Goal: Task Accomplishment & Management: Complete application form

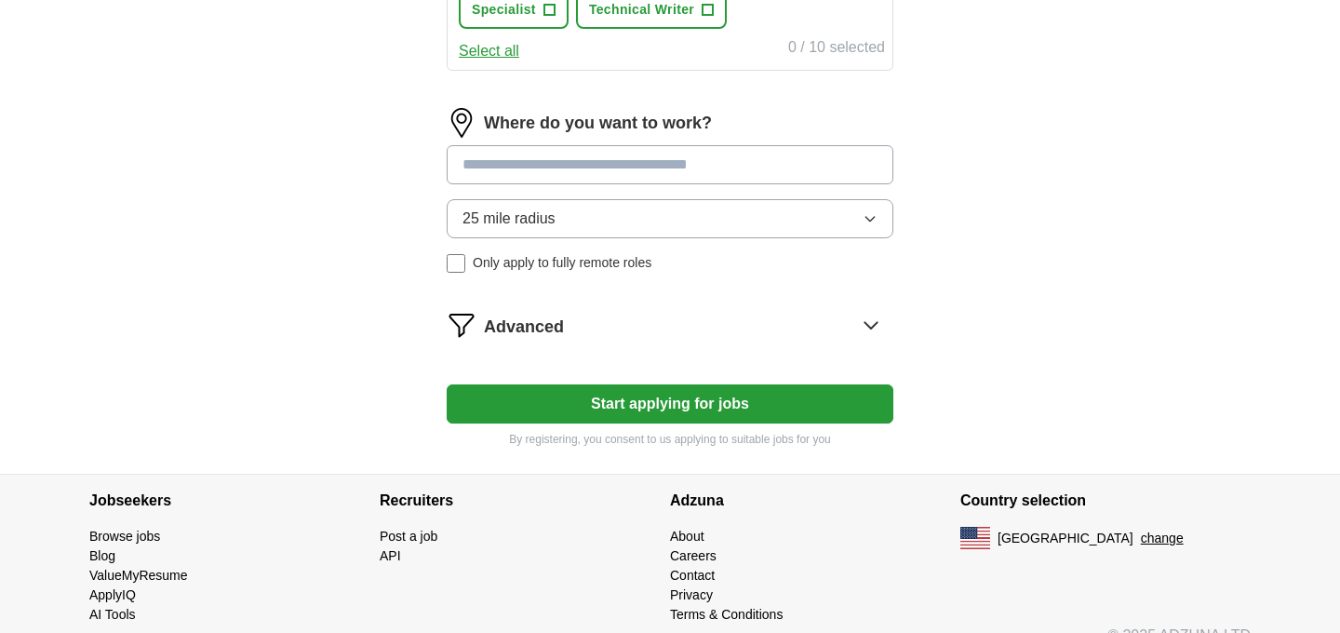
scroll to position [1005, 0]
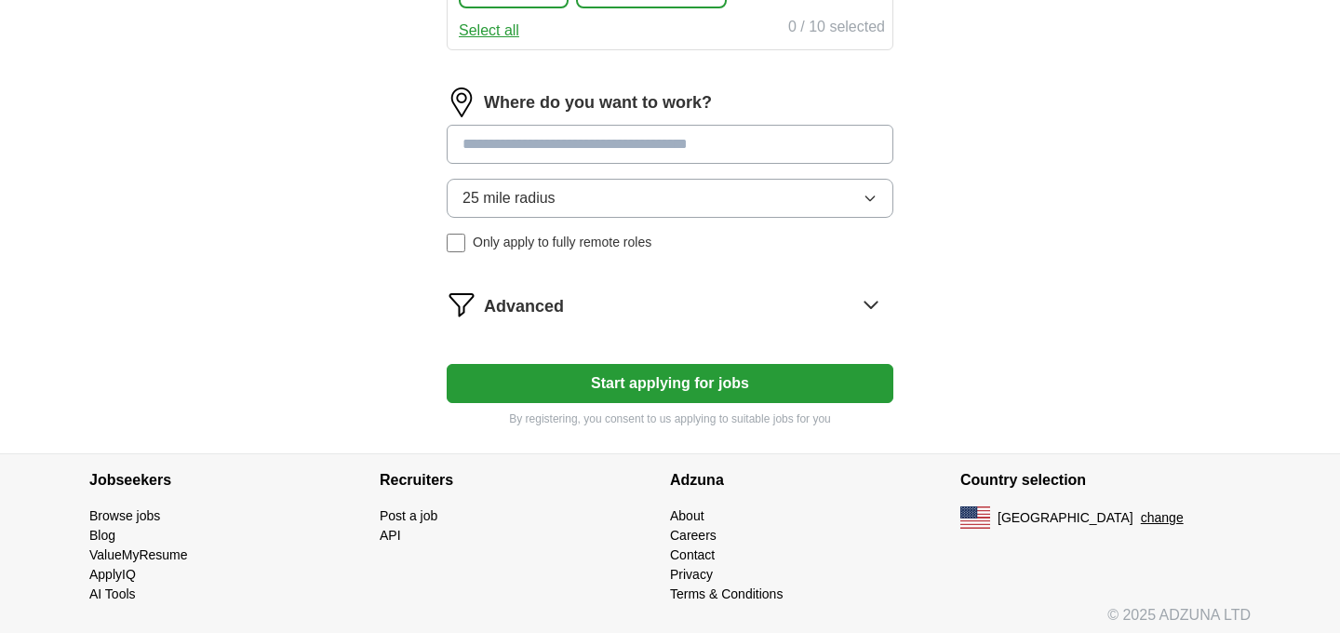
click at [713, 383] on button "Start applying for jobs" at bounding box center [670, 383] width 447 height 39
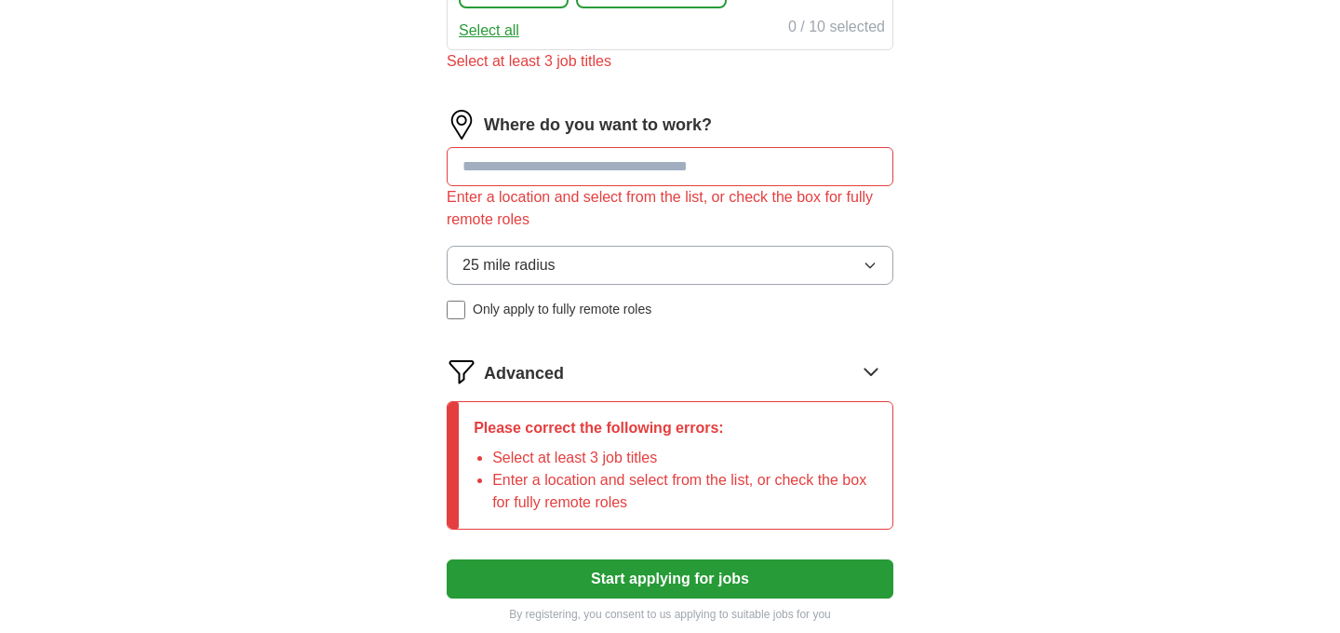
click at [647, 155] on input at bounding box center [670, 166] width 447 height 39
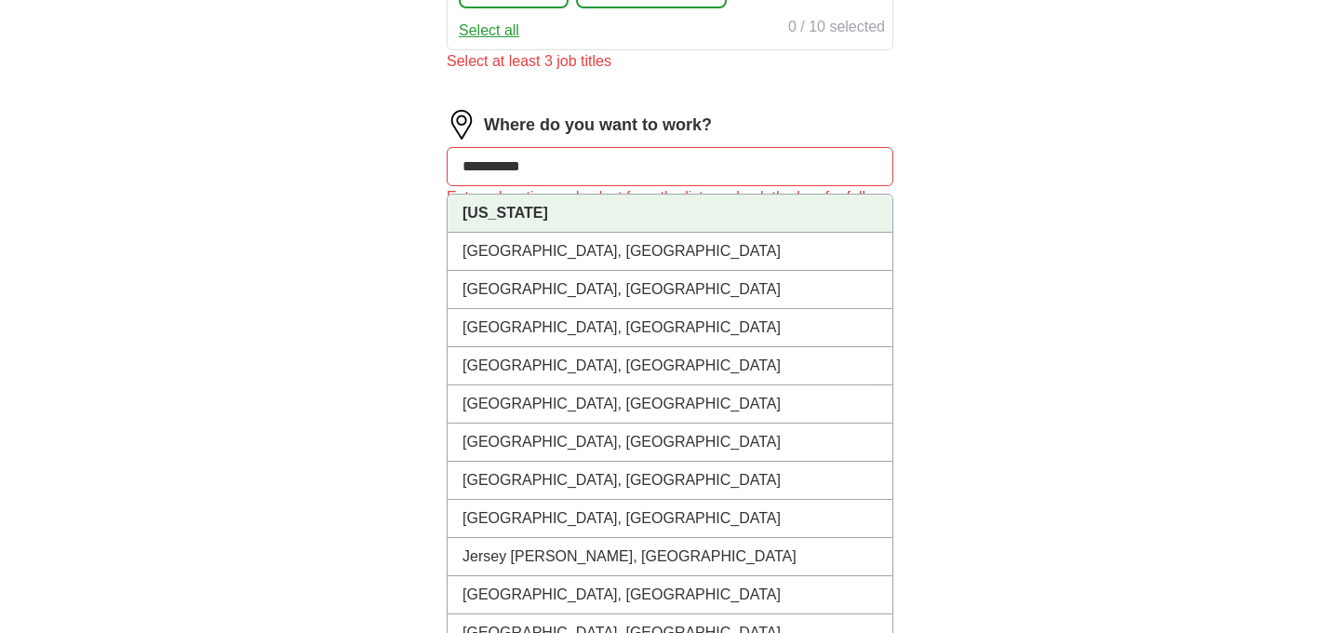
click at [657, 205] on li "[US_STATE]" at bounding box center [670, 213] width 445 height 38
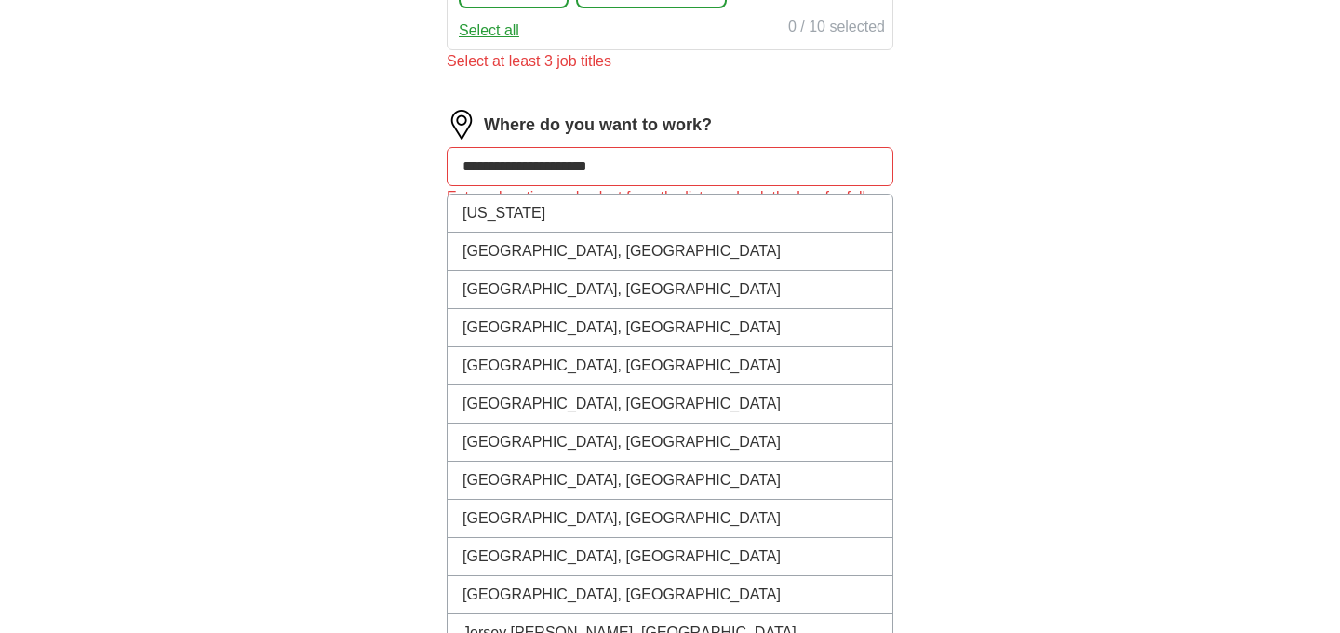
type input "**********"
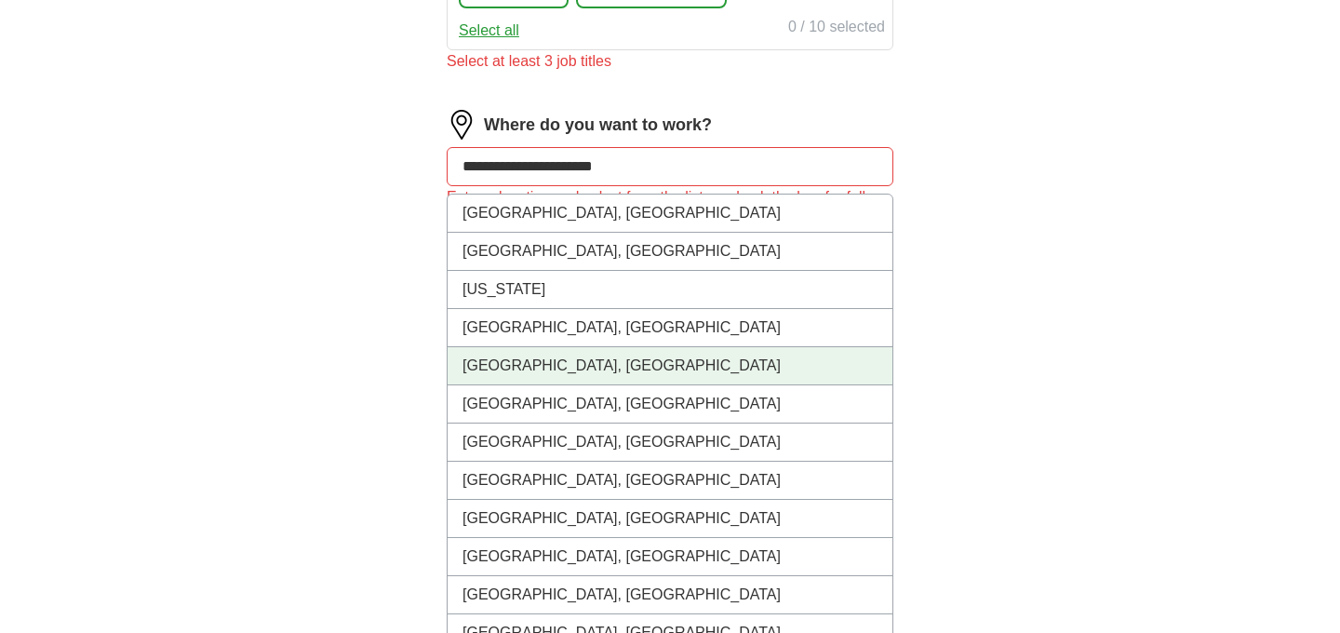
click at [661, 367] on li "[GEOGRAPHIC_DATA], [GEOGRAPHIC_DATA]" at bounding box center [670, 366] width 445 height 38
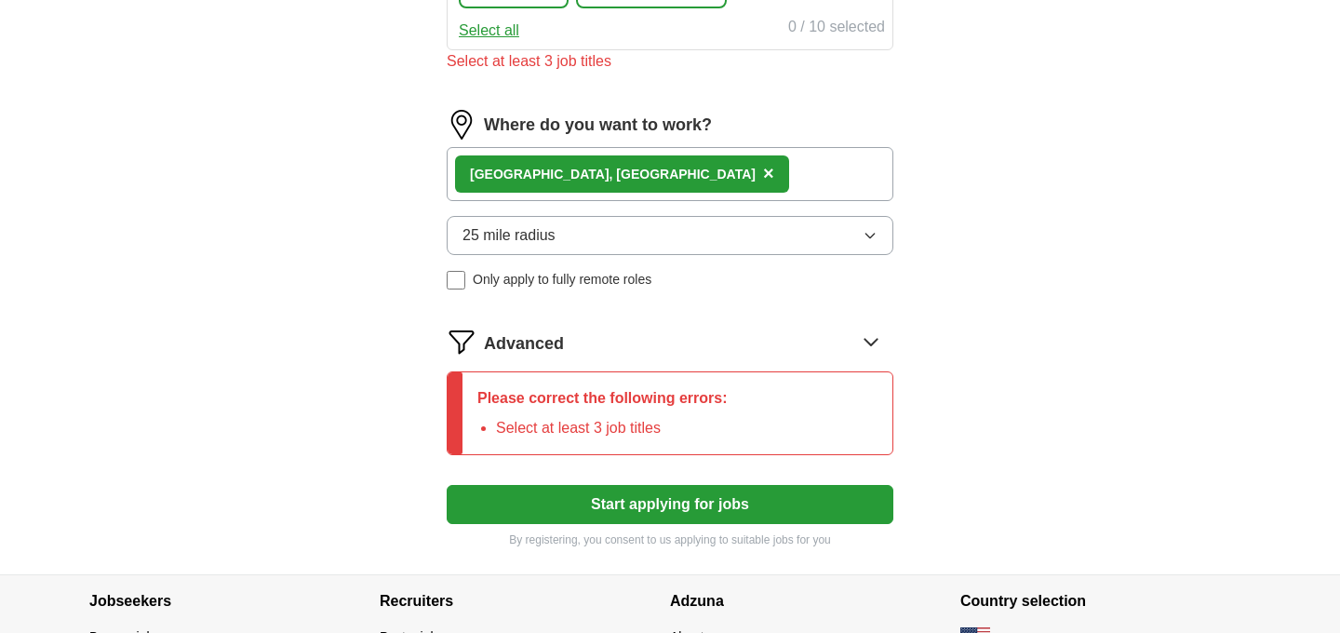
click at [650, 171] on div "[GEOGRAPHIC_DATA], [GEOGRAPHIC_DATA] ×" at bounding box center [670, 174] width 447 height 54
click at [705, 178] on div "[GEOGRAPHIC_DATA], [GEOGRAPHIC_DATA] ×" at bounding box center [670, 174] width 447 height 54
click at [771, 169] on div "[GEOGRAPHIC_DATA], [GEOGRAPHIC_DATA] ×" at bounding box center [670, 174] width 447 height 54
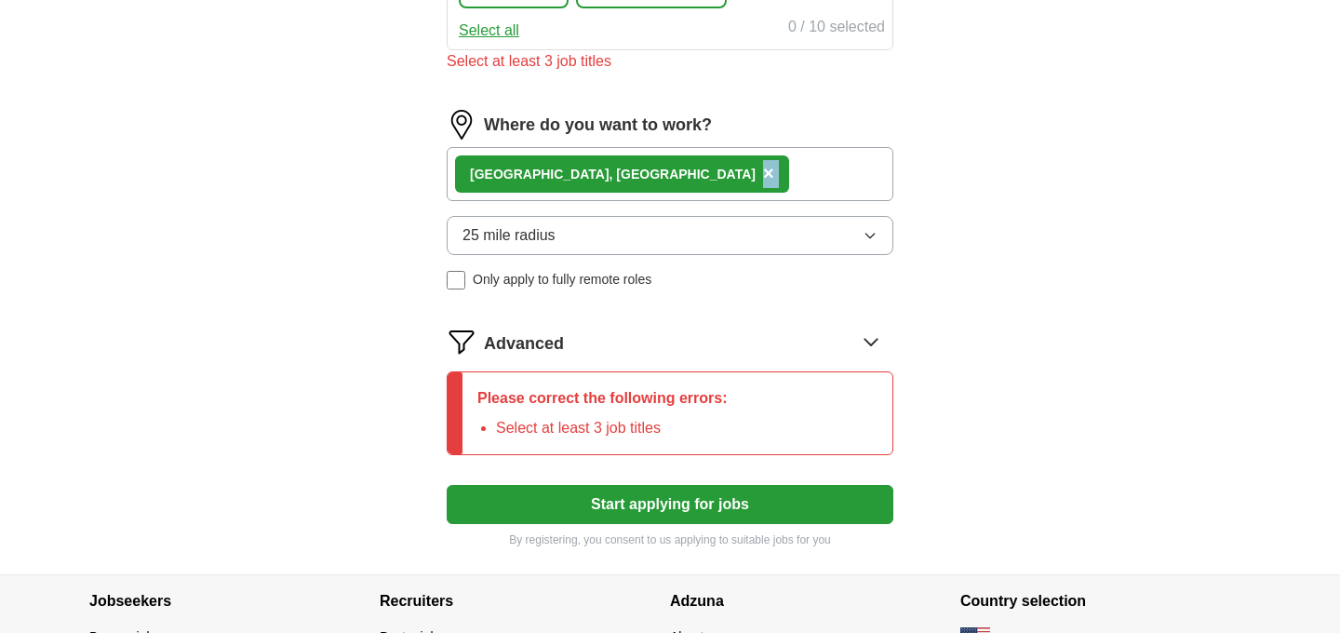
click at [771, 169] on div "[GEOGRAPHIC_DATA], [GEOGRAPHIC_DATA] ×" at bounding box center [670, 174] width 447 height 54
click at [763, 175] on span "×" at bounding box center [768, 173] width 11 height 20
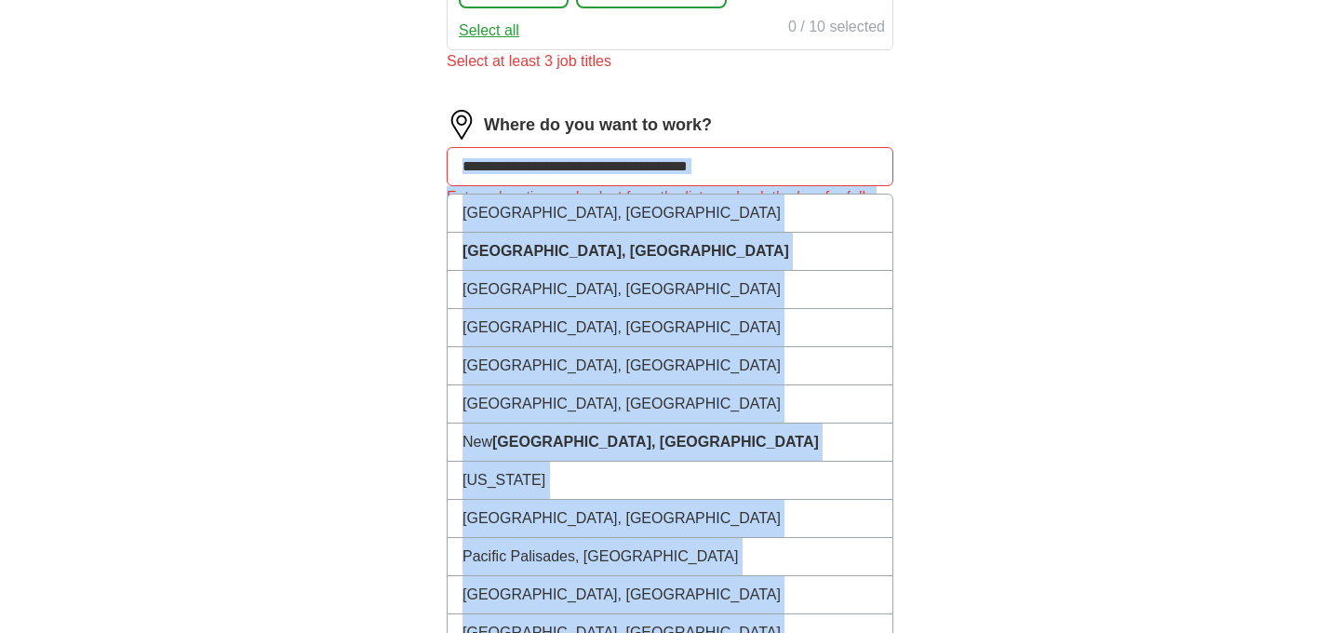
click at [545, 166] on input at bounding box center [670, 166] width 447 height 39
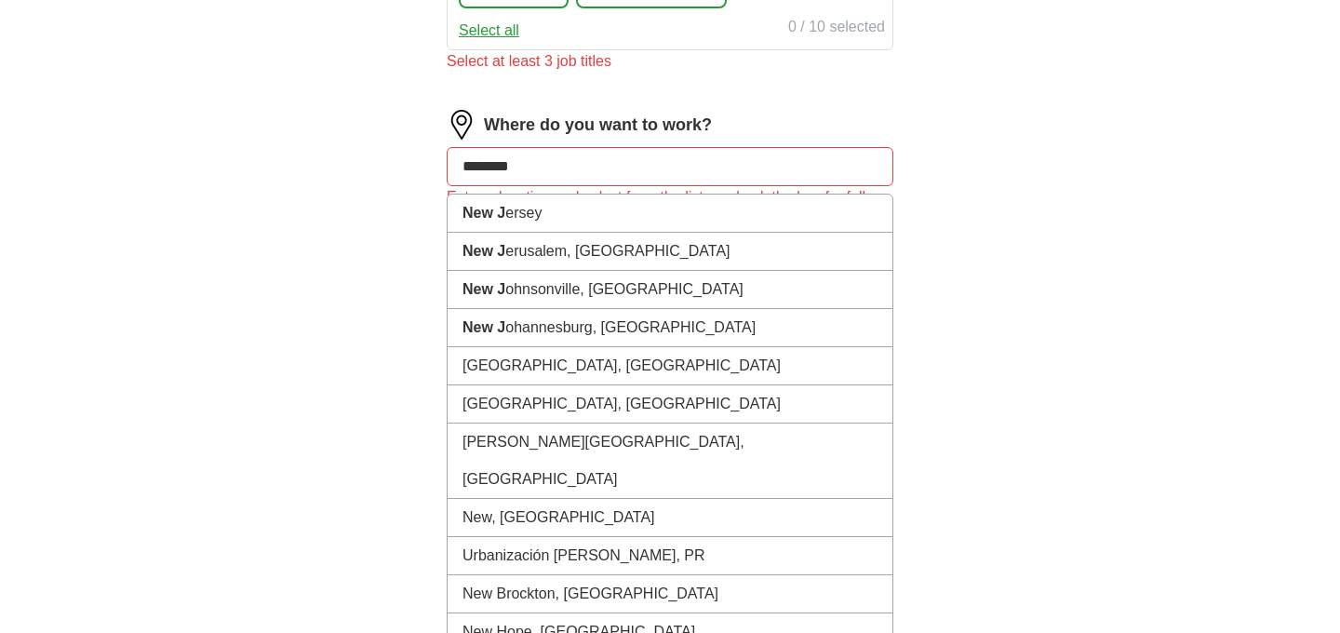
type input "*********"
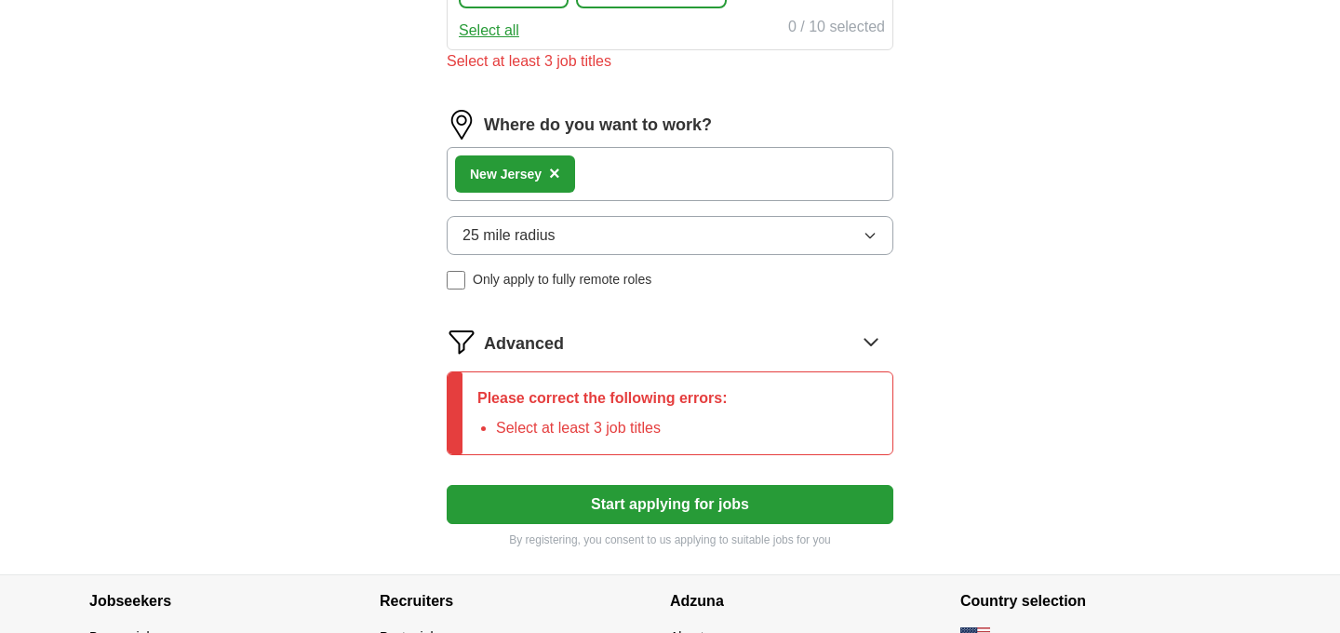
click at [573, 227] on button "25 mile radius" at bounding box center [670, 235] width 447 height 39
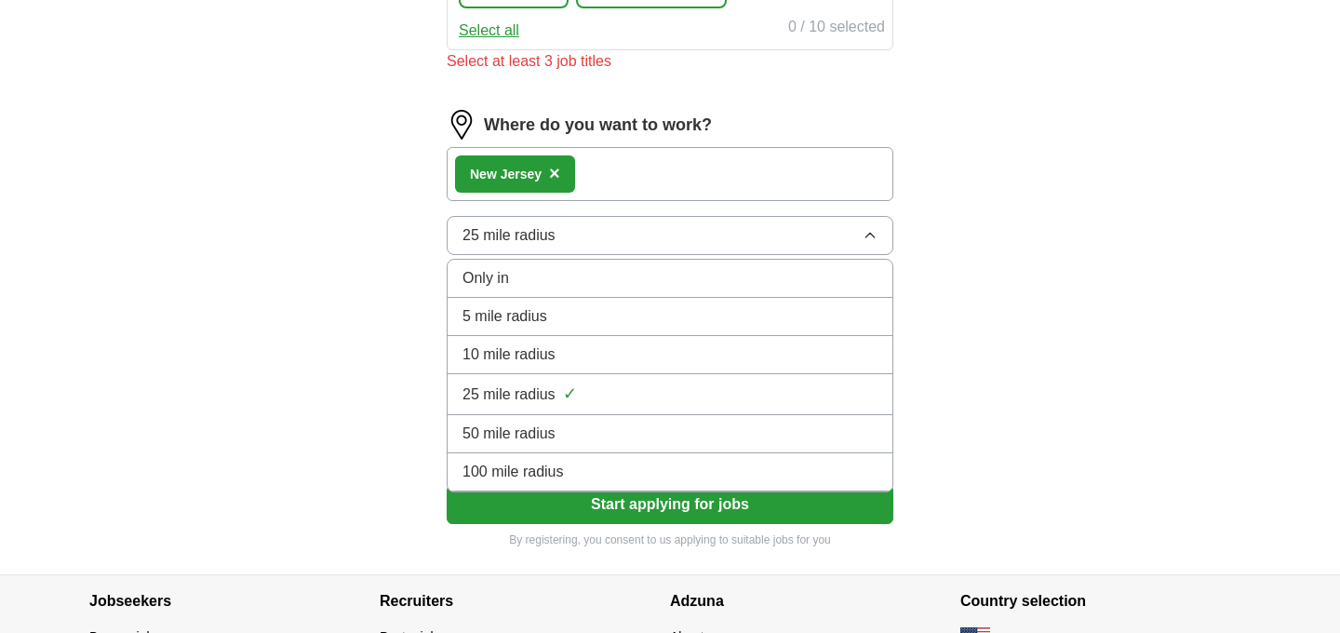
click at [560, 476] on span "100 mile radius" at bounding box center [512, 472] width 101 height 22
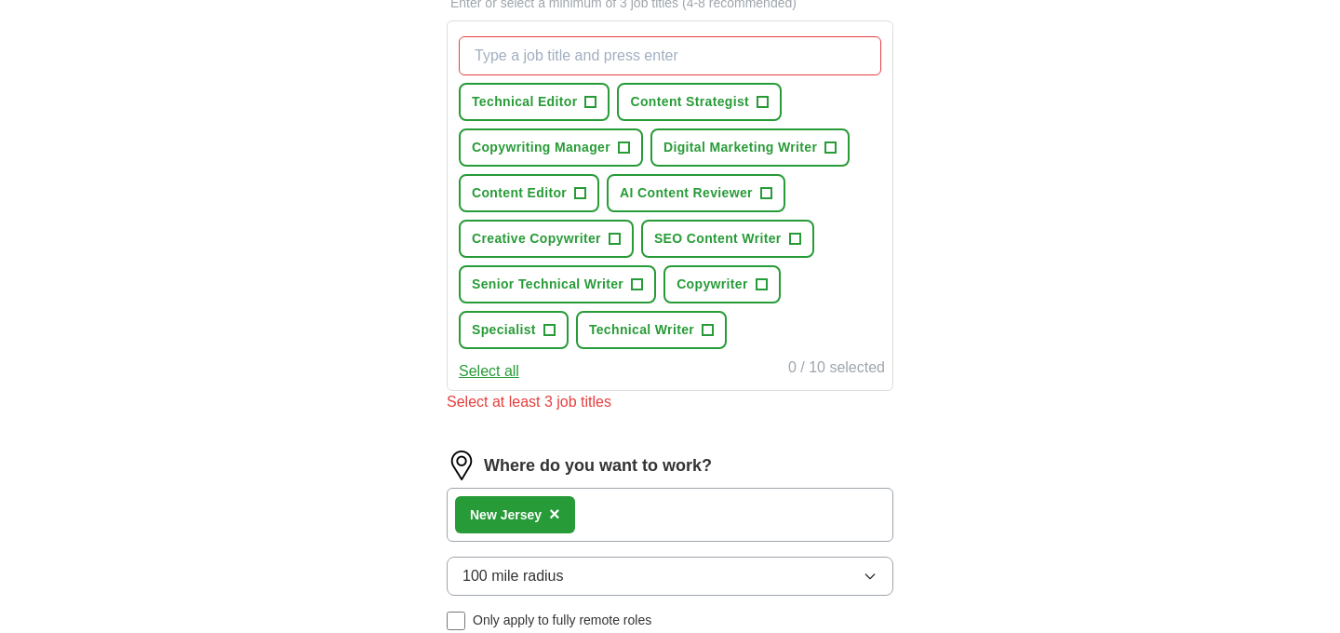
scroll to position [633, 0]
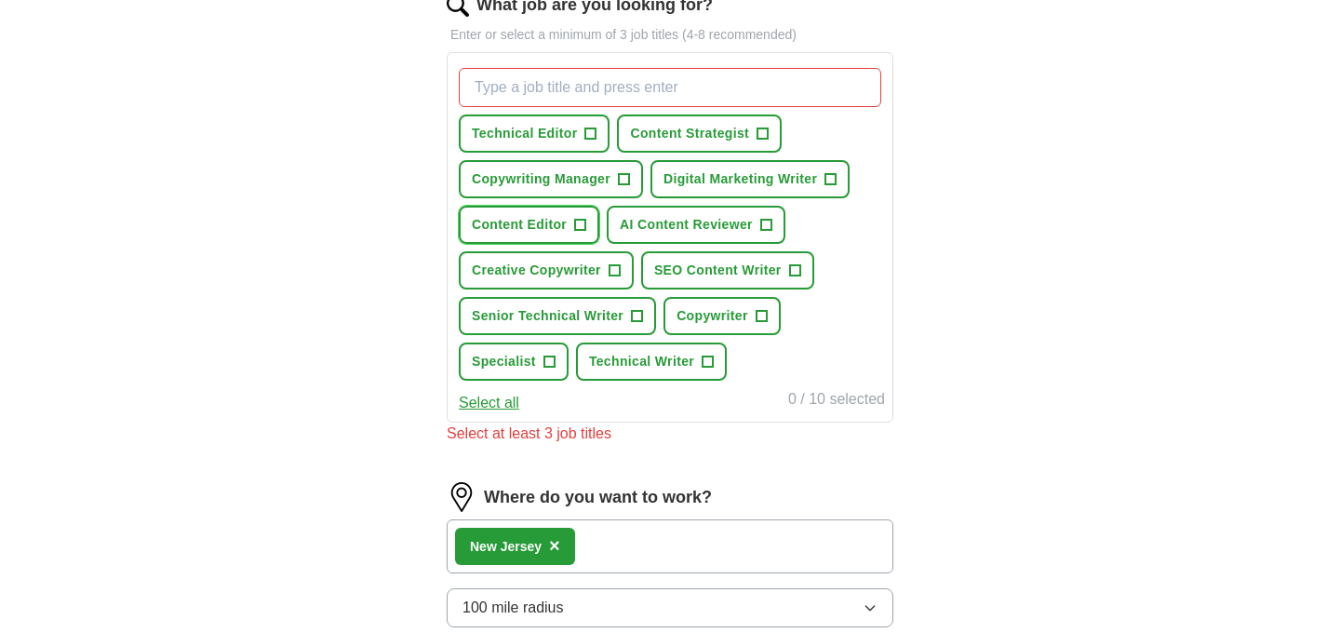
click at [561, 229] on span "Content Editor" at bounding box center [519, 225] width 95 height 20
click at [565, 130] on span "Technical Editor" at bounding box center [524, 134] width 105 height 20
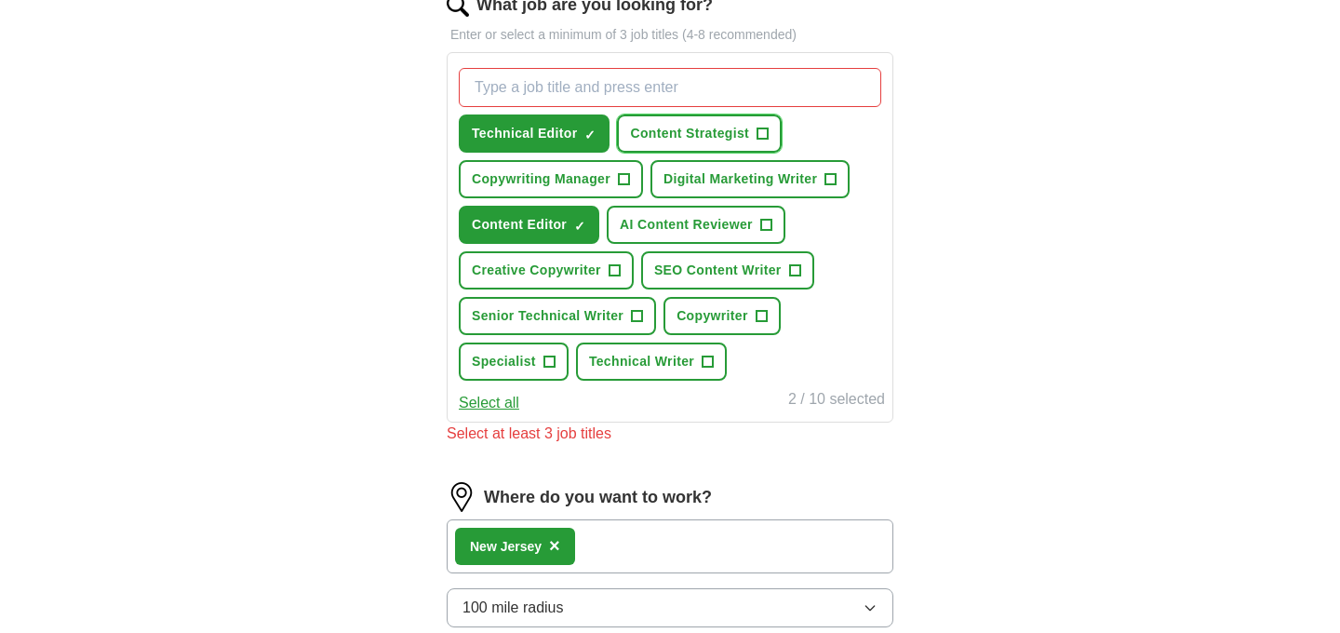
click at [697, 129] on span "Content Strategist" at bounding box center [689, 134] width 119 height 20
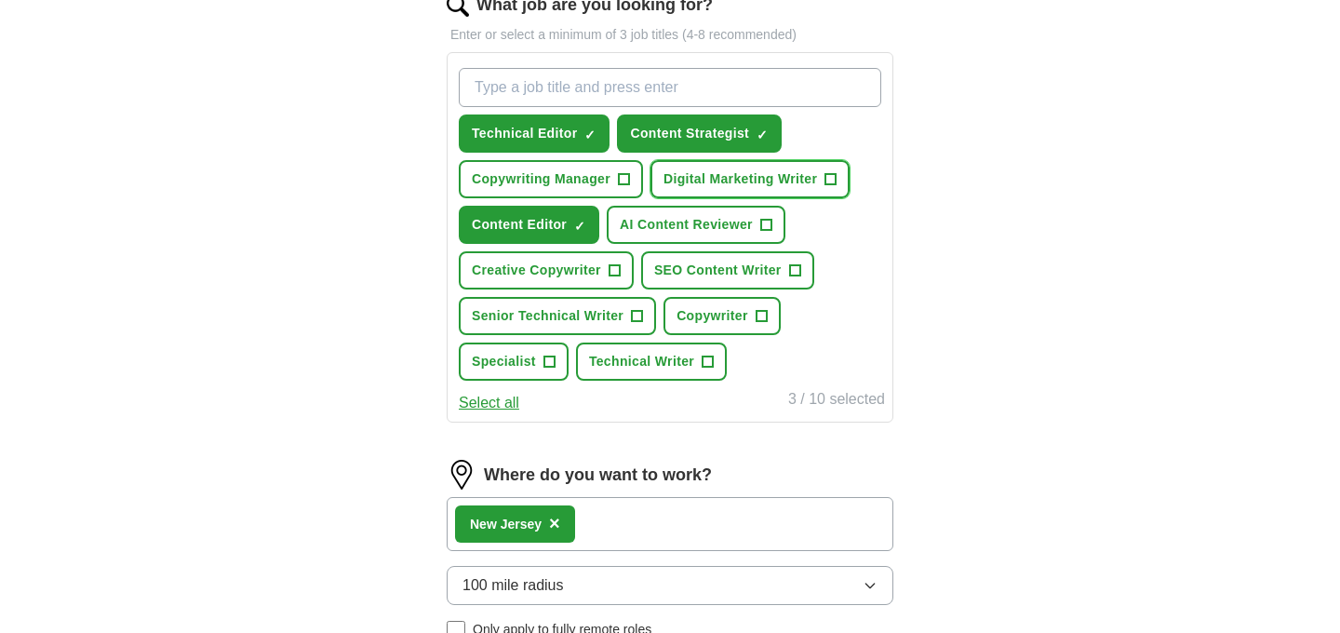
click at [732, 168] on button "Digital Marketing Writer +" at bounding box center [749, 179] width 199 height 38
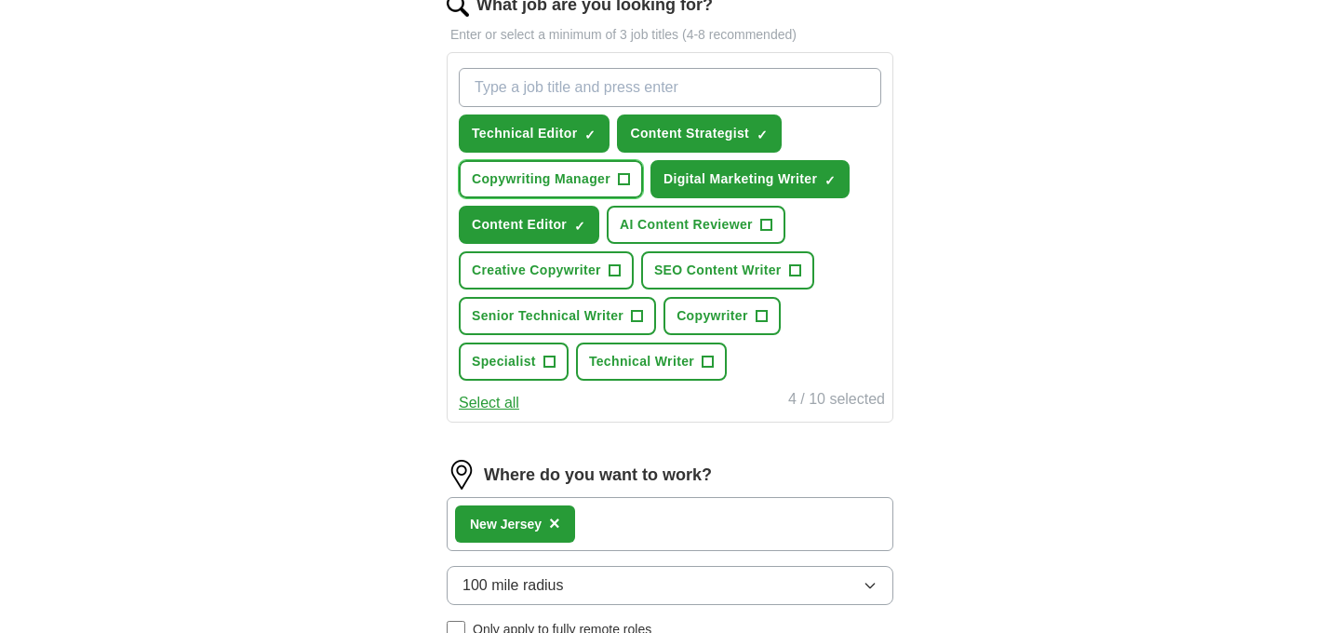
click at [642, 172] on button "Copywriting Manager +" at bounding box center [551, 179] width 184 height 38
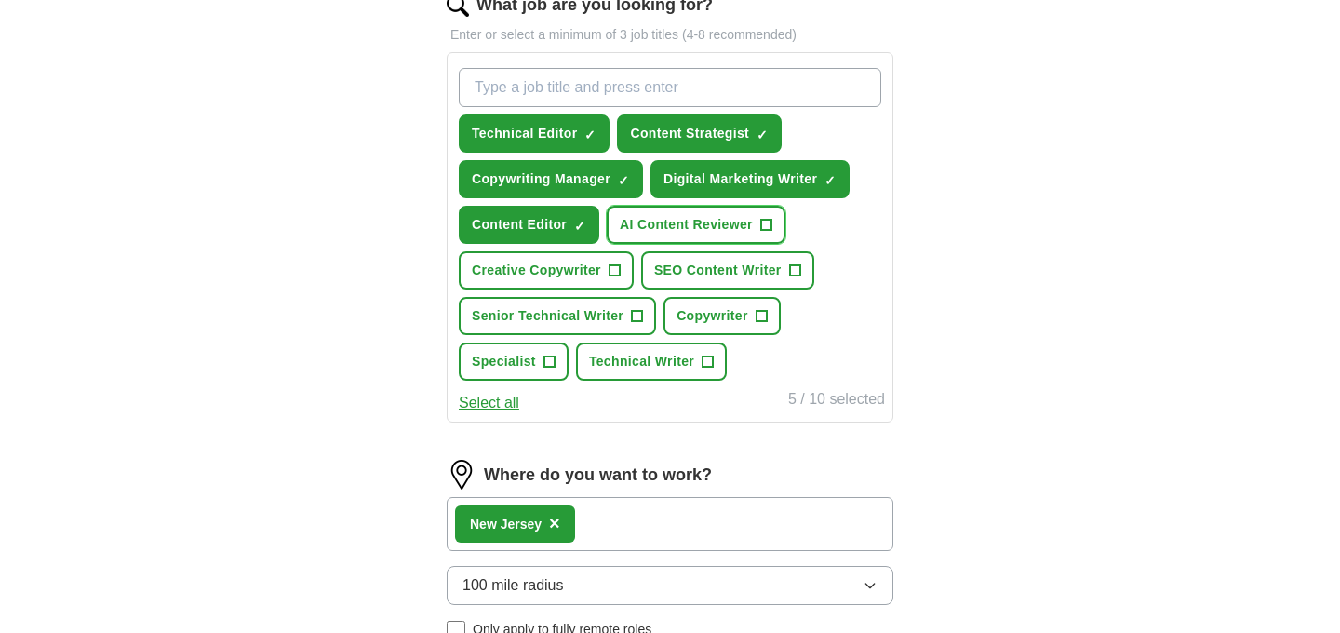
click at [675, 233] on span "AI Content Reviewer" at bounding box center [686, 225] width 133 height 20
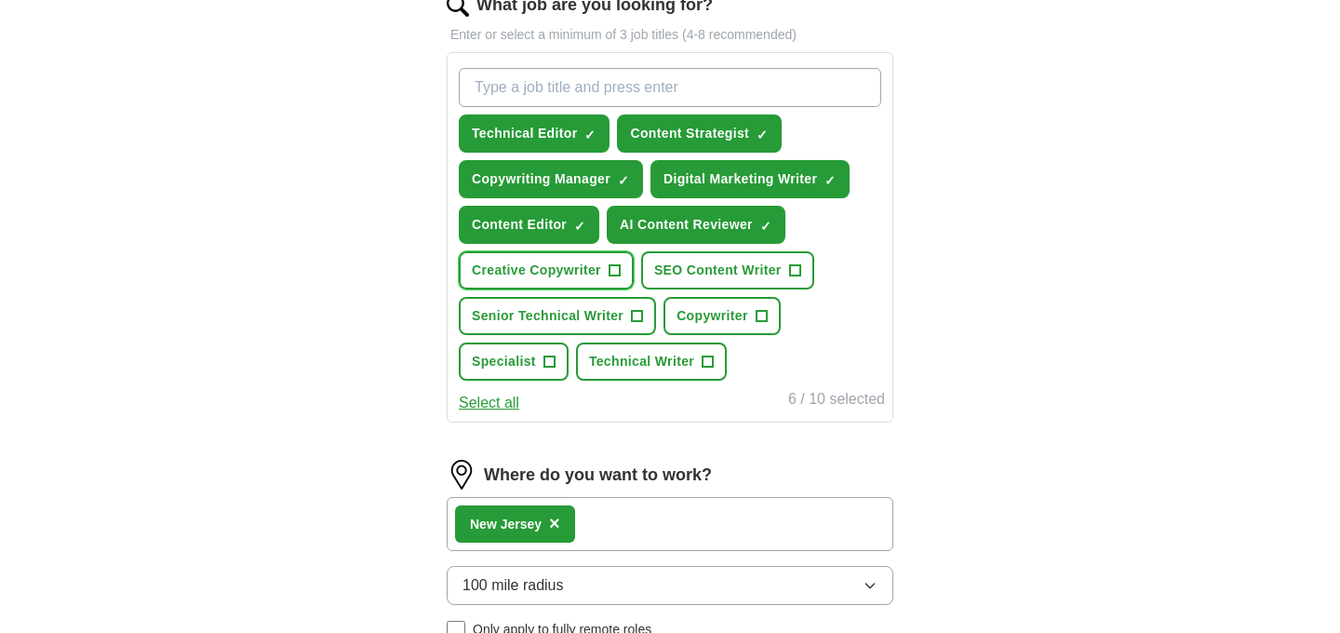
click at [611, 268] on span "+" at bounding box center [614, 270] width 11 height 15
click at [570, 319] on span "Senior Technical Writer" at bounding box center [548, 316] width 152 height 20
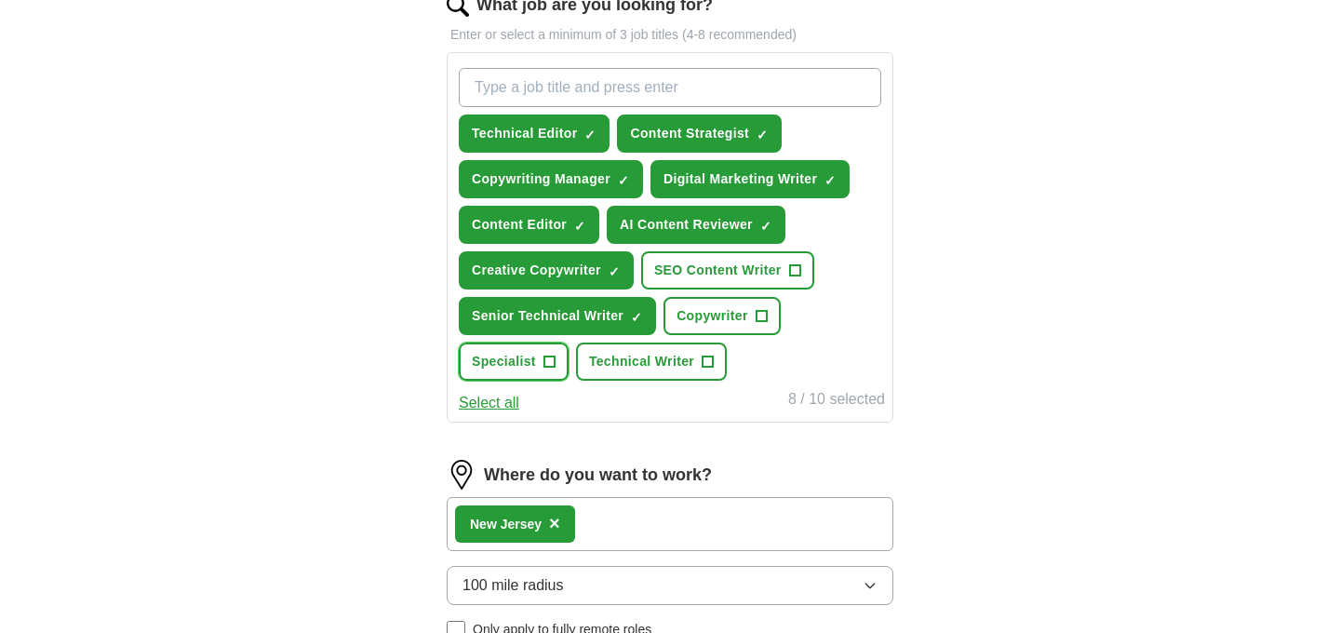
click at [504, 369] on span "Specialist" at bounding box center [504, 362] width 64 height 20
click at [650, 364] on span "Technical Writer" at bounding box center [641, 362] width 105 height 20
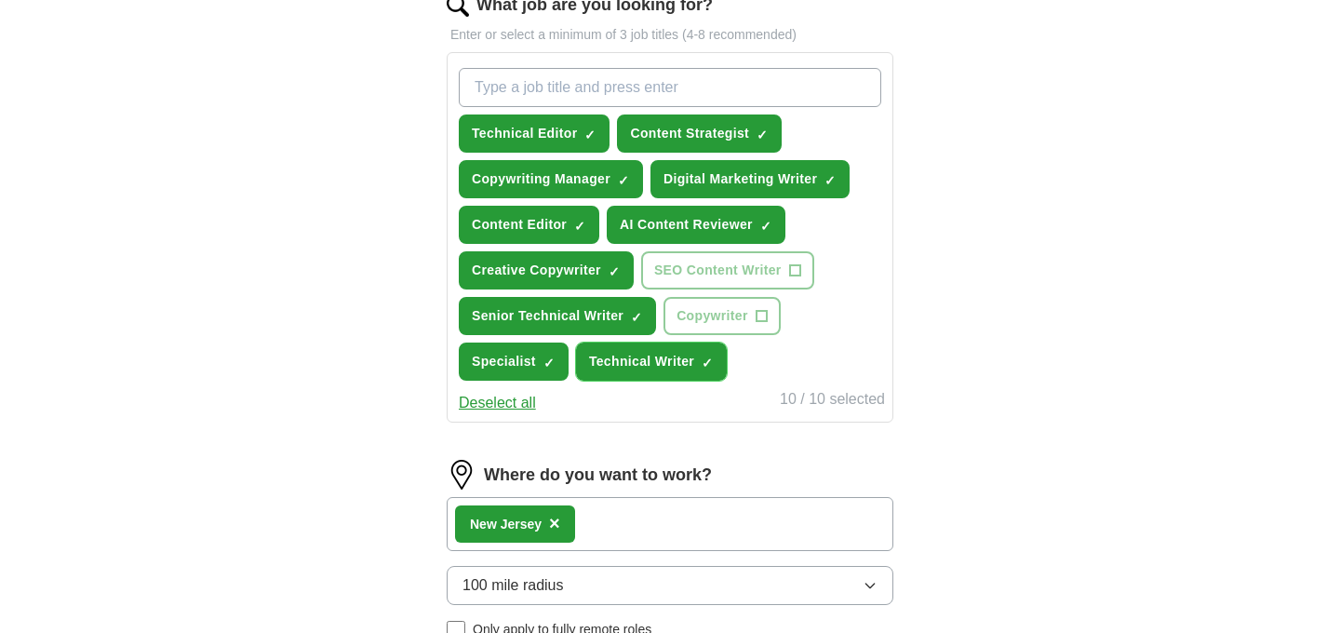
click at [650, 364] on span "Technical Writer" at bounding box center [641, 362] width 105 height 20
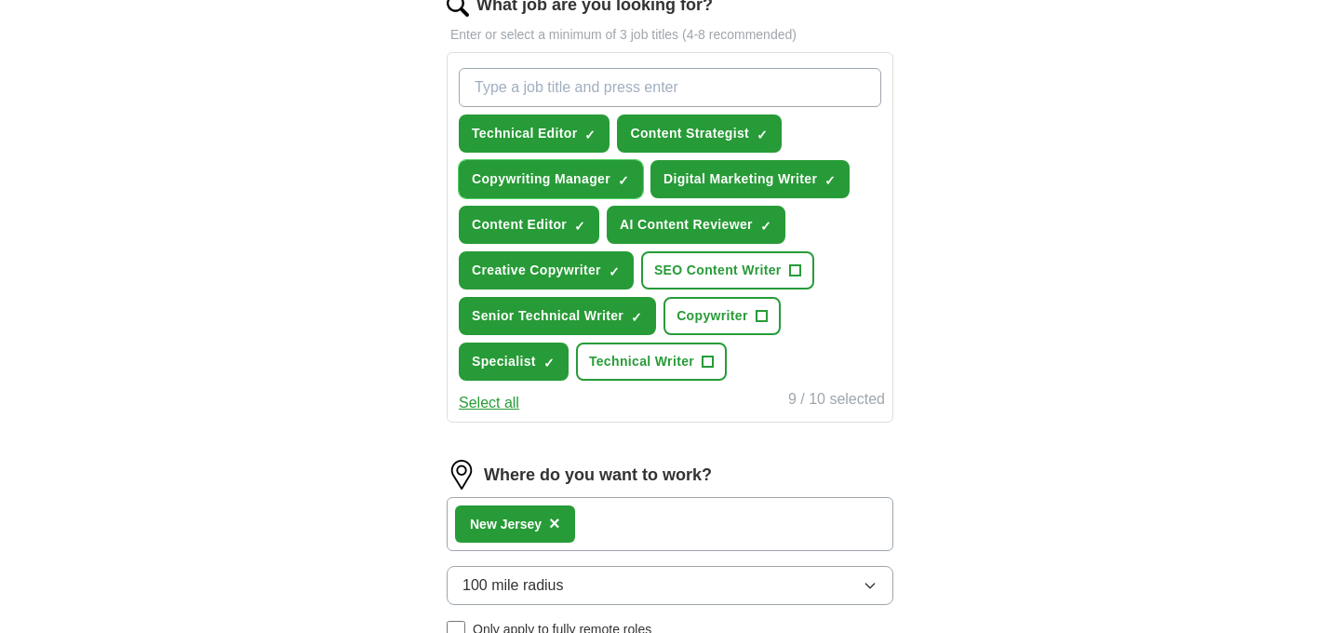
click at [597, 174] on span "Copywriting Manager" at bounding box center [541, 179] width 139 height 20
click at [747, 318] on button "Copywriter +" at bounding box center [721, 316] width 117 height 38
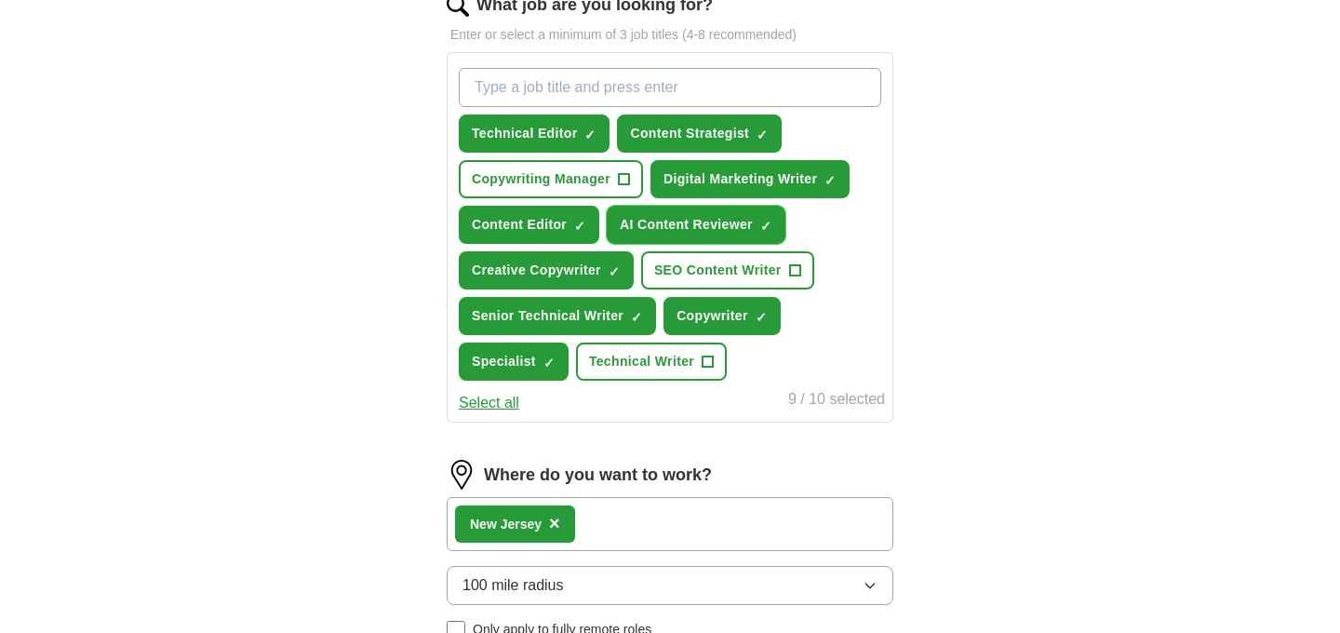
click at [726, 224] on span "AI Content Reviewer" at bounding box center [686, 225] width 133 height 20
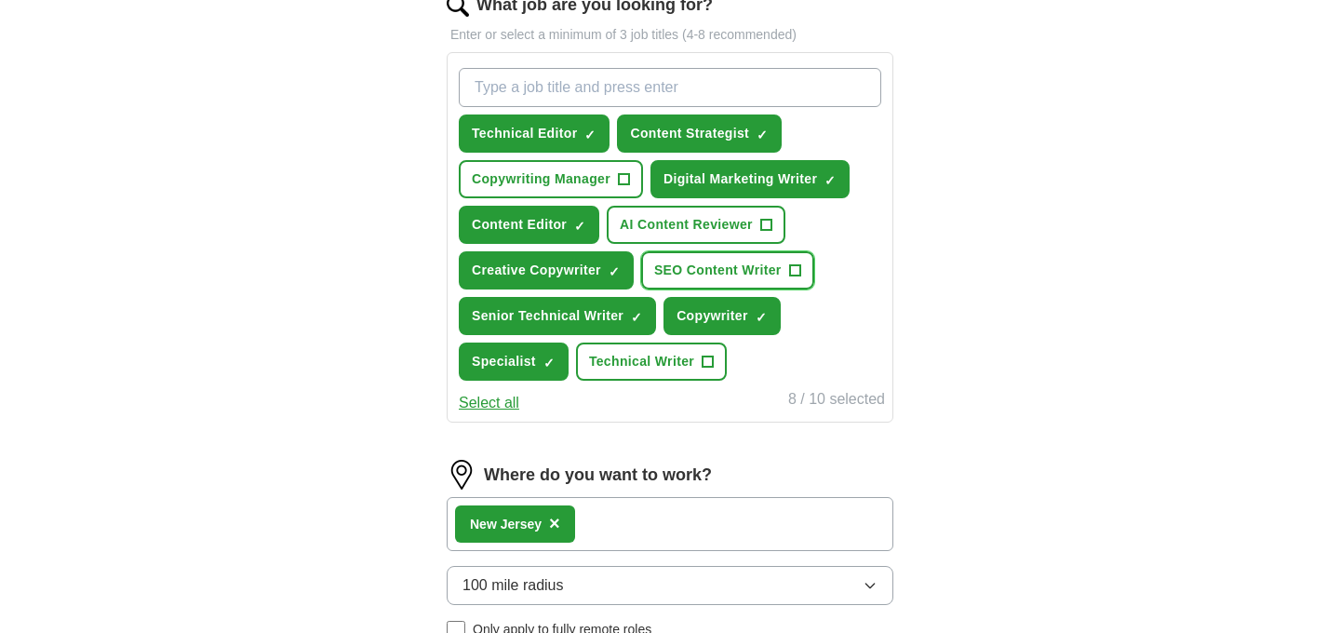
click at [748, 273] on span "SEO Content Writer" at bounding box center [717, 271] width 127 height 20
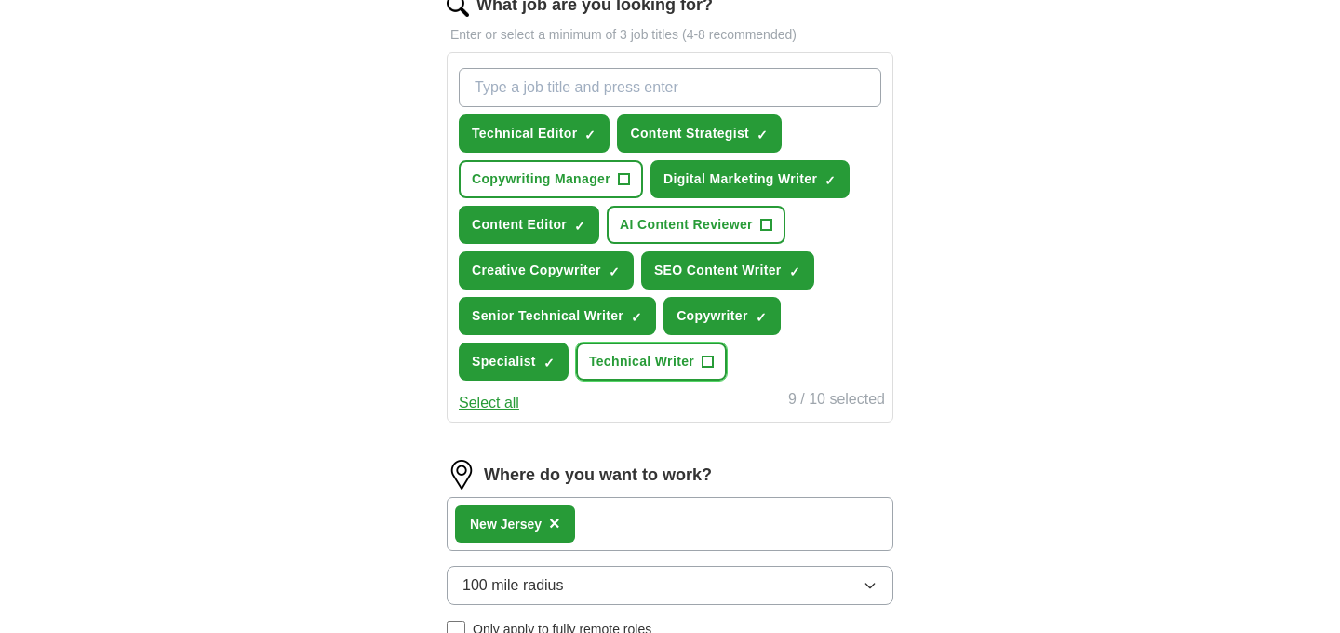
click at [648, 363] on span "Technical Writer" at bounding box center [641, 362] width 105 height 20
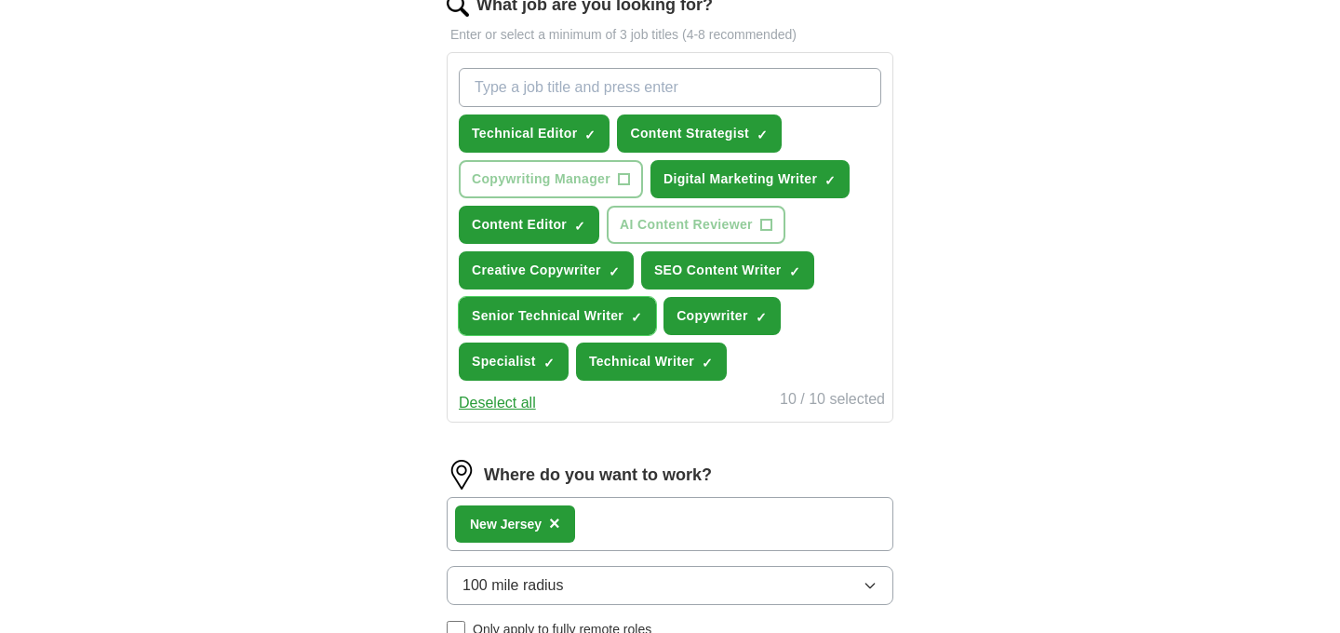
click at [596, 323] on span "Senior Technical Writer" at bounding box center [548, 316] width 152 height 20
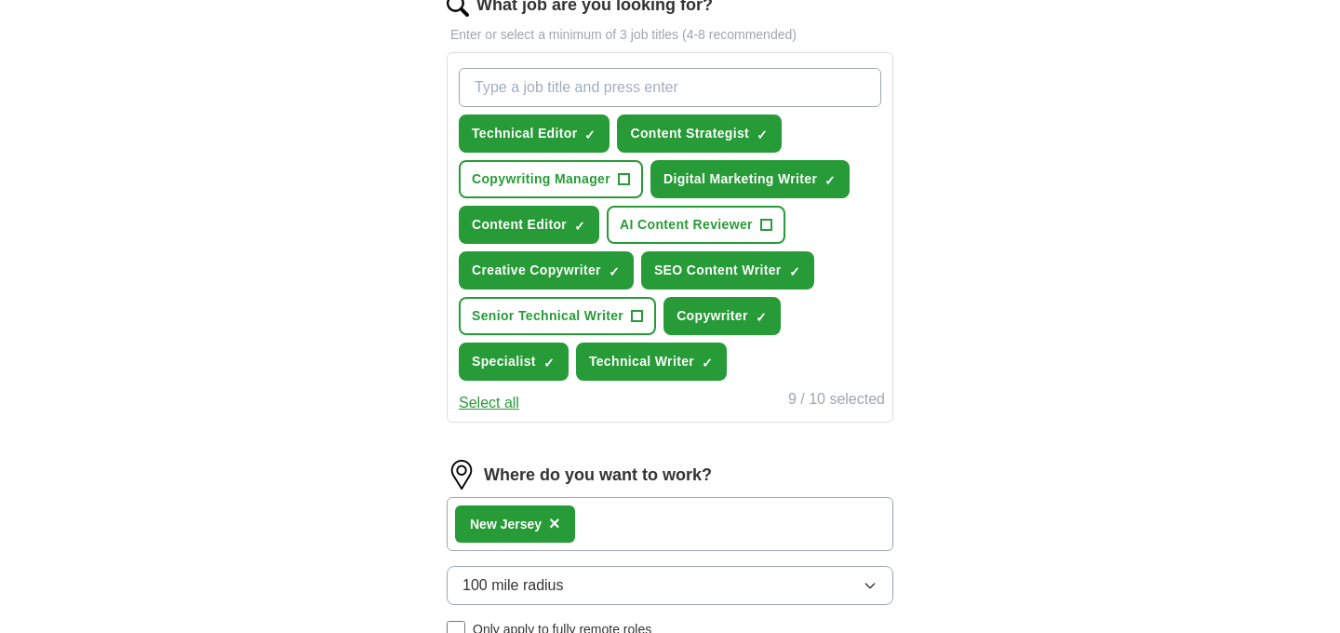
click at [584, 94] on input "What job are you looking for?" at bounding box center [670, 87] width 422 height 39
type input "photographer"
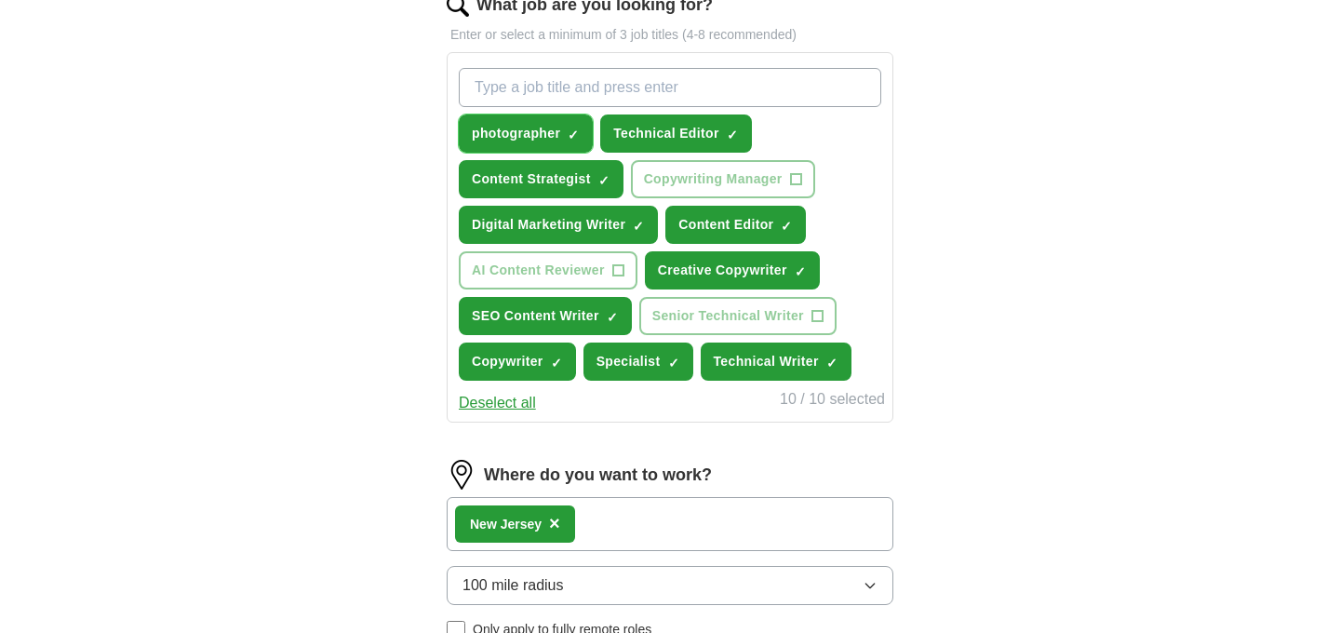
click at [0, 0] on span "×" at bounding box center [0, 0] width 0 height 0
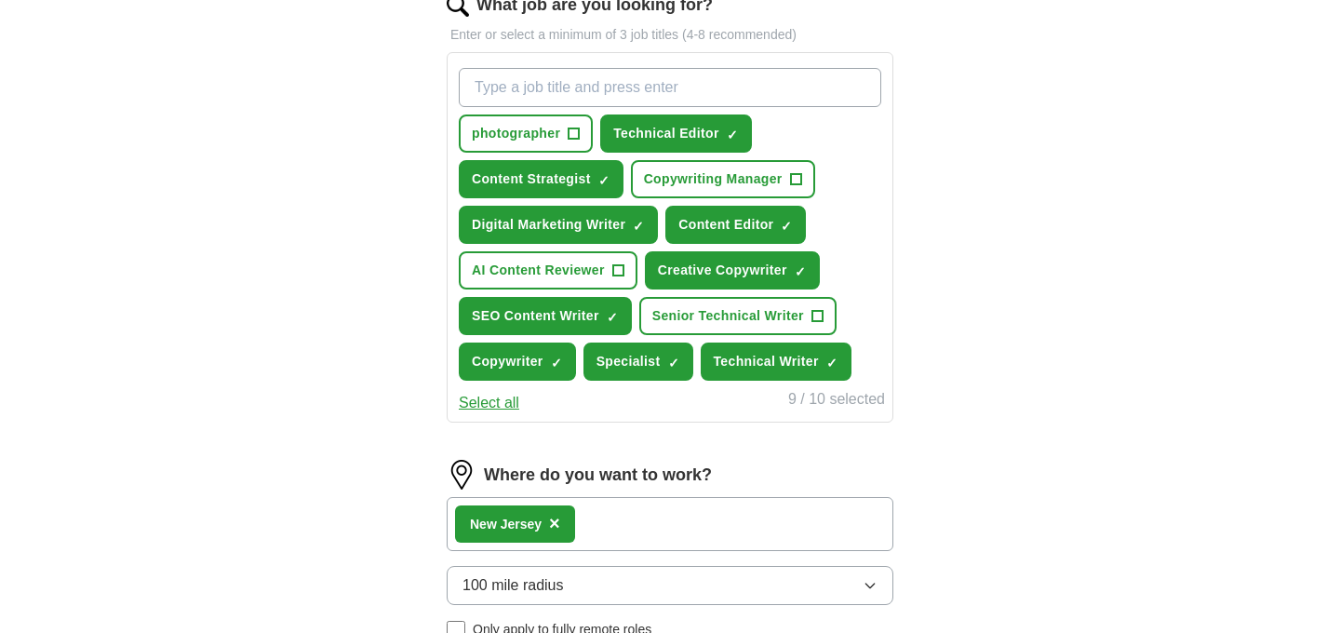
click at [565, 86] on input "What job are you looking for?" at bounding box center [670, 87] width 422 height 39
type input "Photographer"
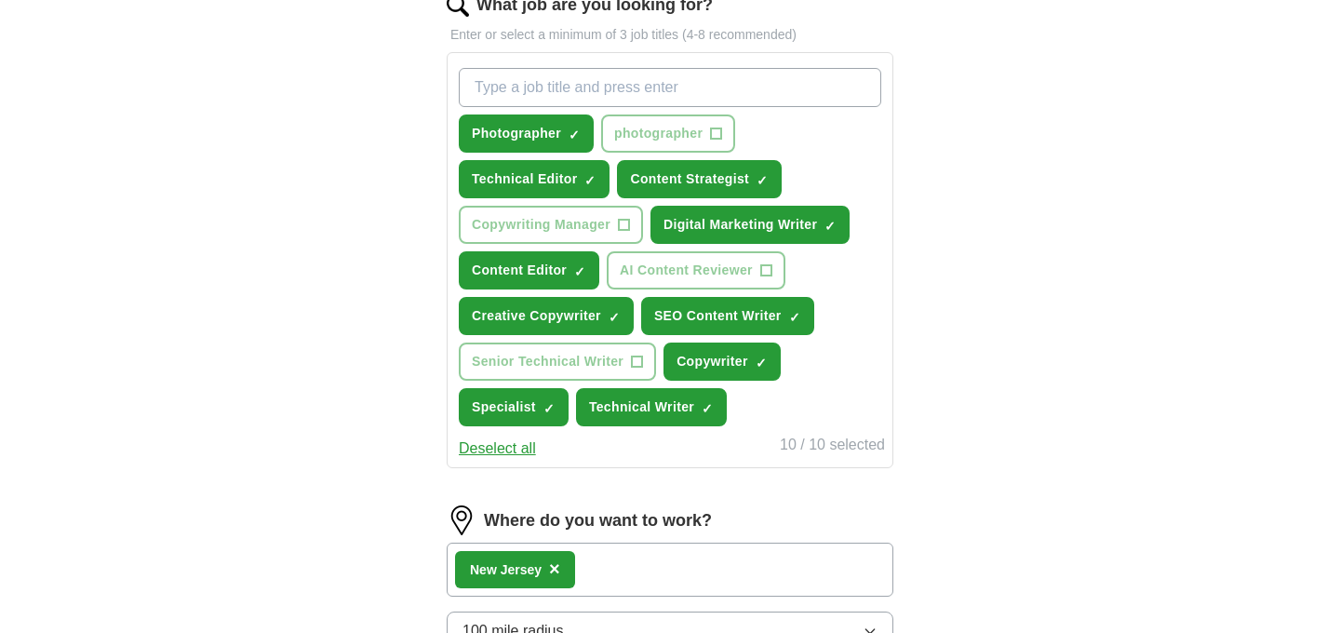
click at [1199, 386] on div "ApplyIQ Let ApplyIQ do the hard work of searching and applying for jobs. Just t…" at bounding box center [669, 155] width 1191 height 1462
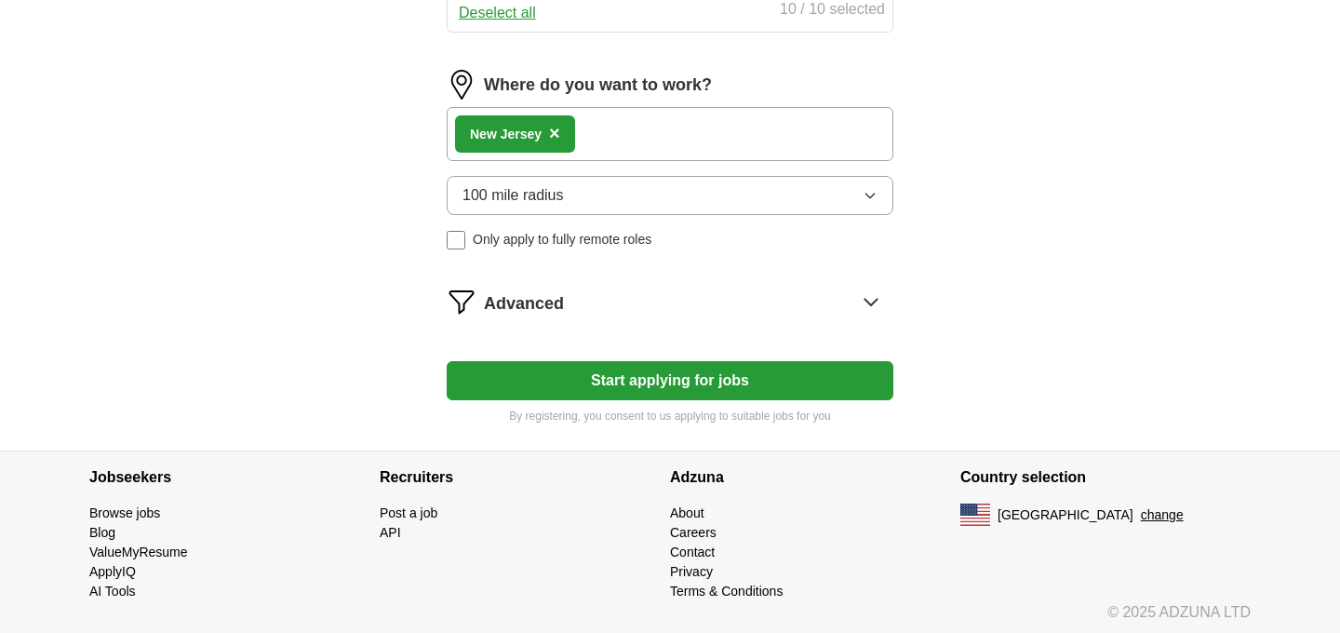
scroll to position [1074, 0]
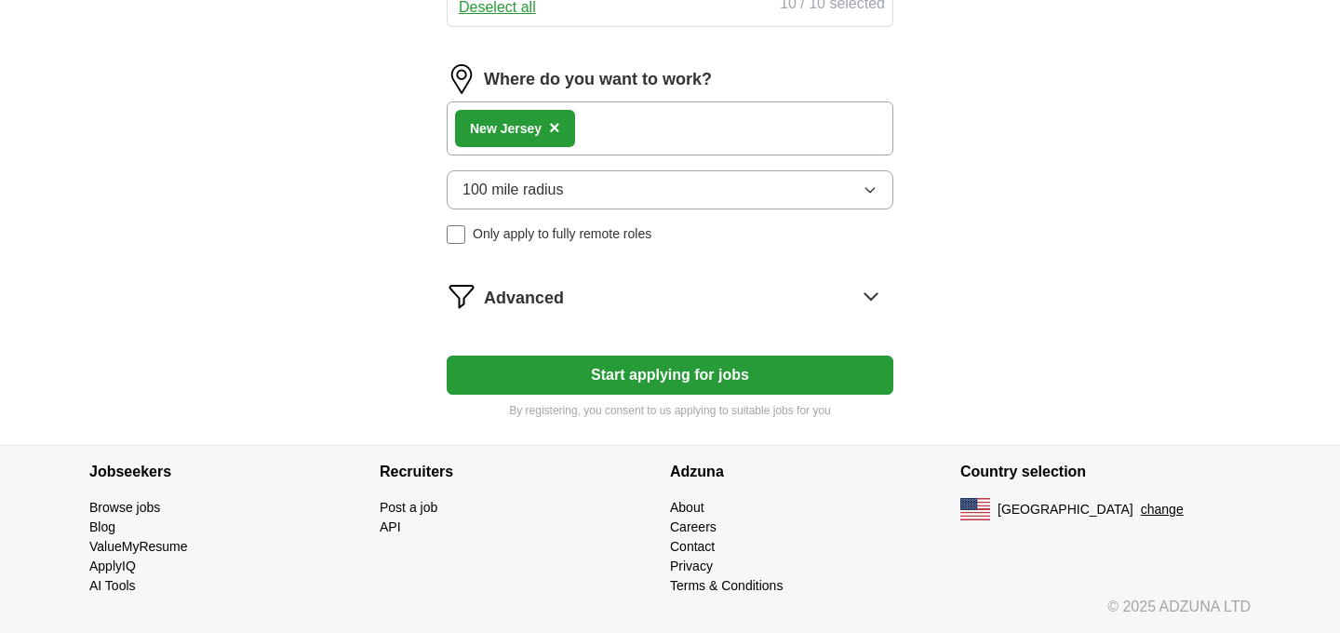
click at [825, 366] on button "Start applying for jobs" at bounding box center [670, 374] width 447 height 39
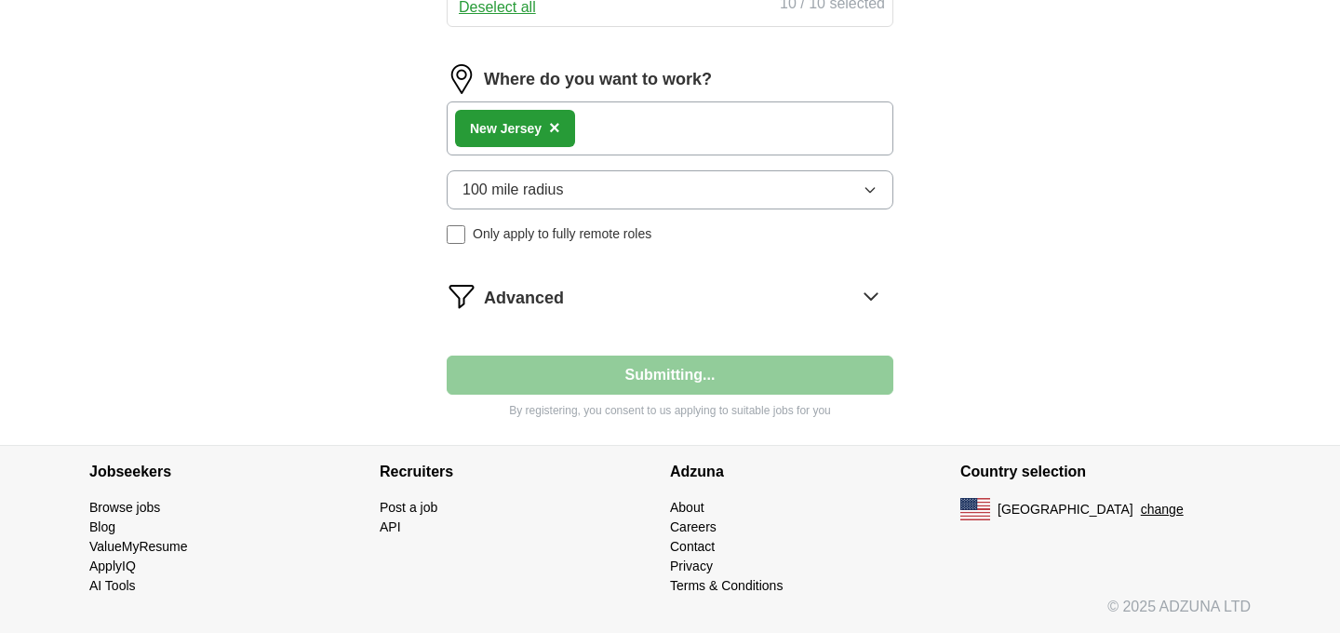
select select "**"
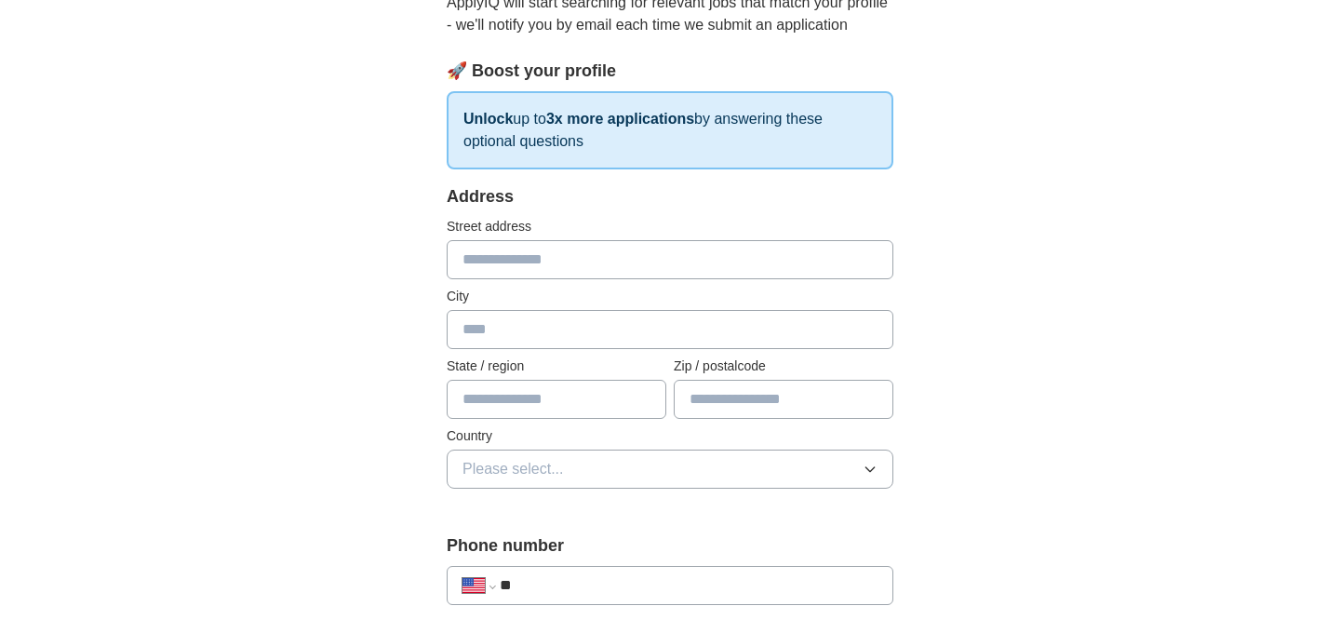
scroll to position [0, 0]
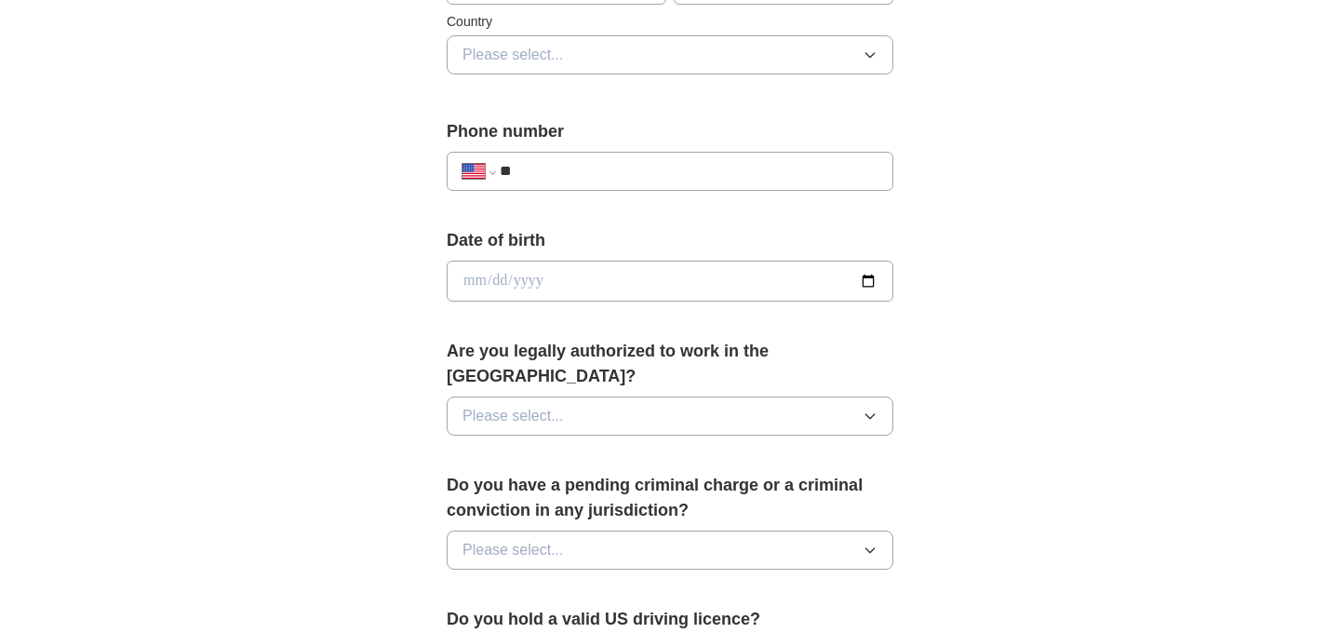
scroll to position [670, 0]
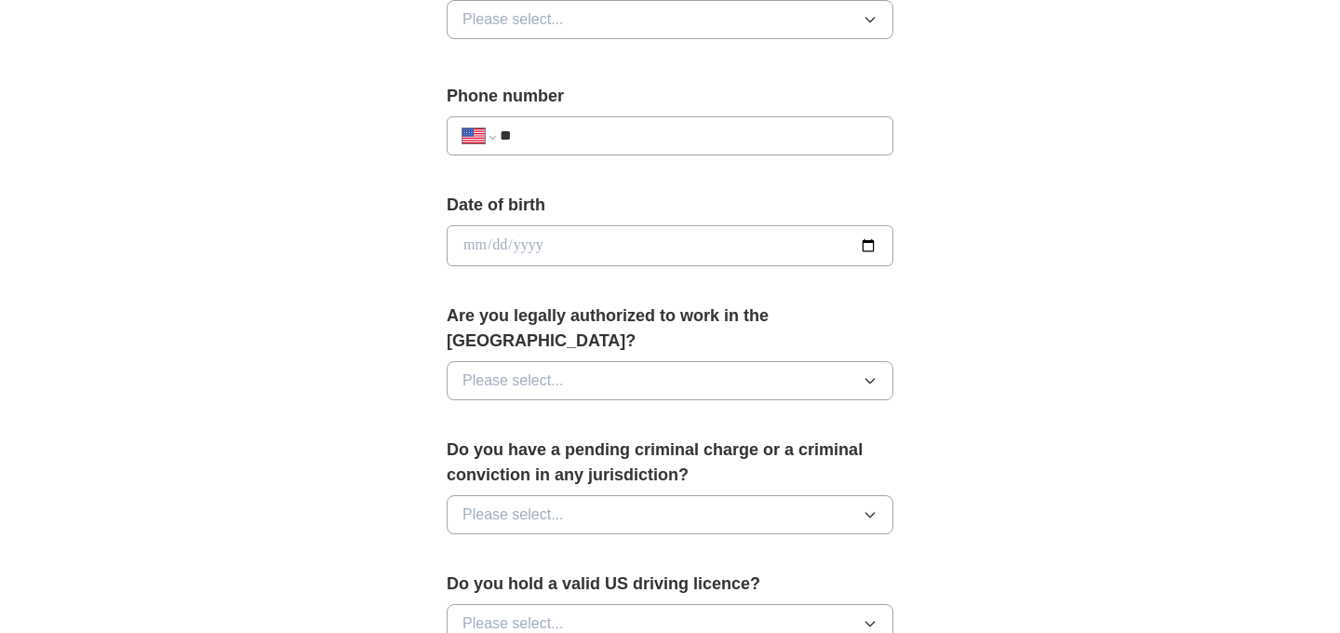
click at [1128, 176] on div "**********" at bounding box center [669, 234] width 1191 height 1695
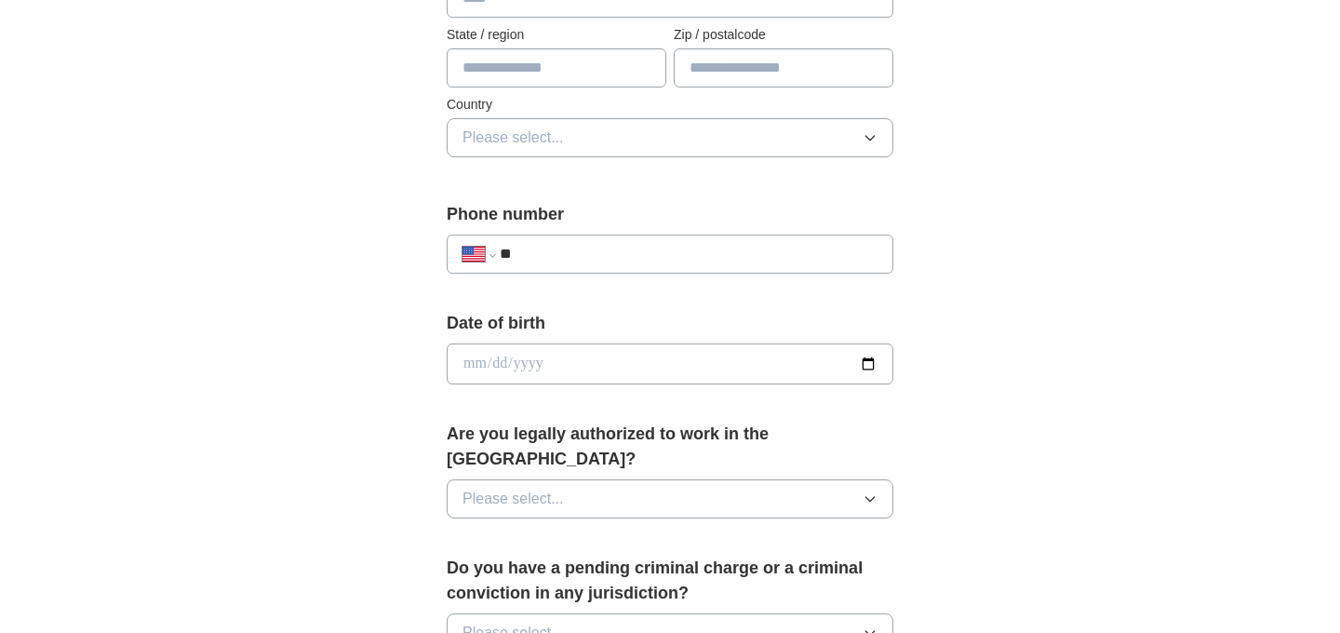
scroll to position [558, 0]
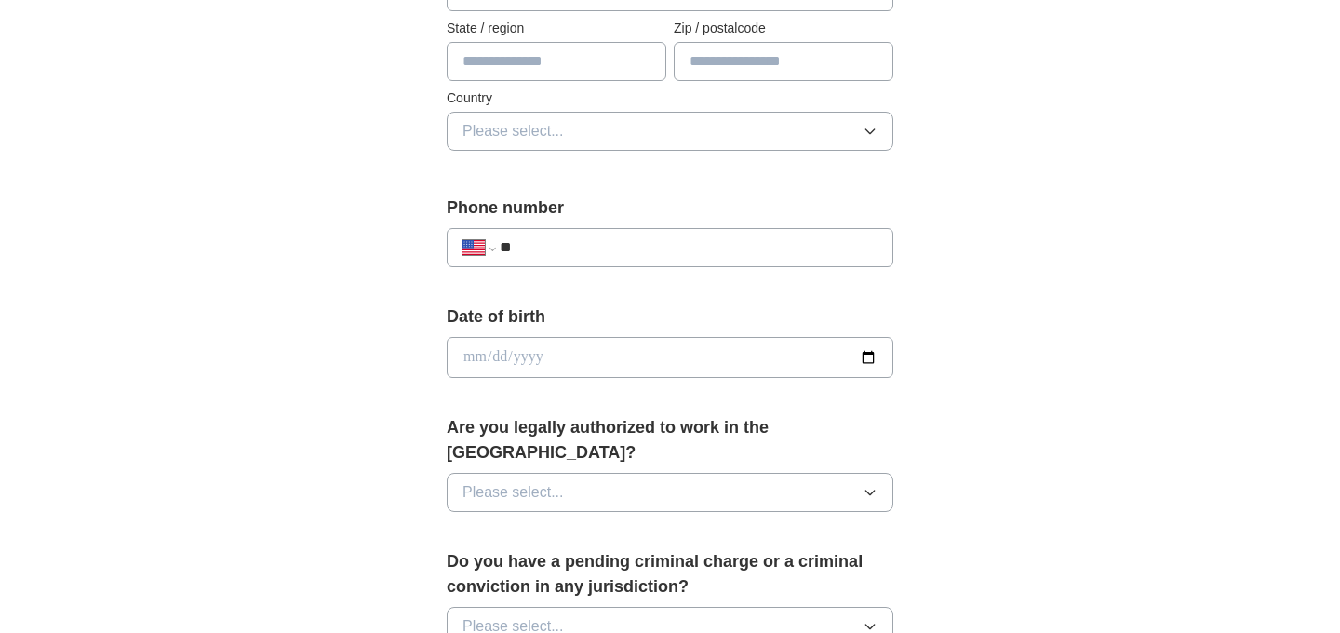
click at [1137, 148] on div "**********" at bounding box center [669, 345] width 1191 height 1695
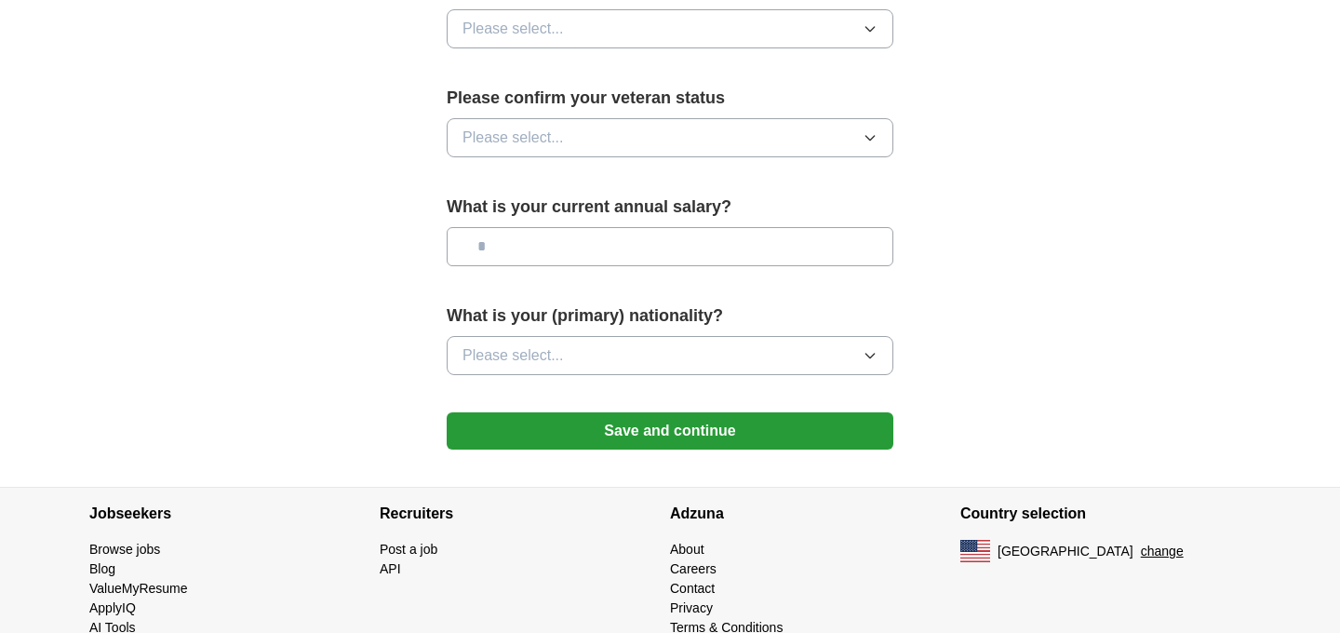
scroll to position [1281, 0]
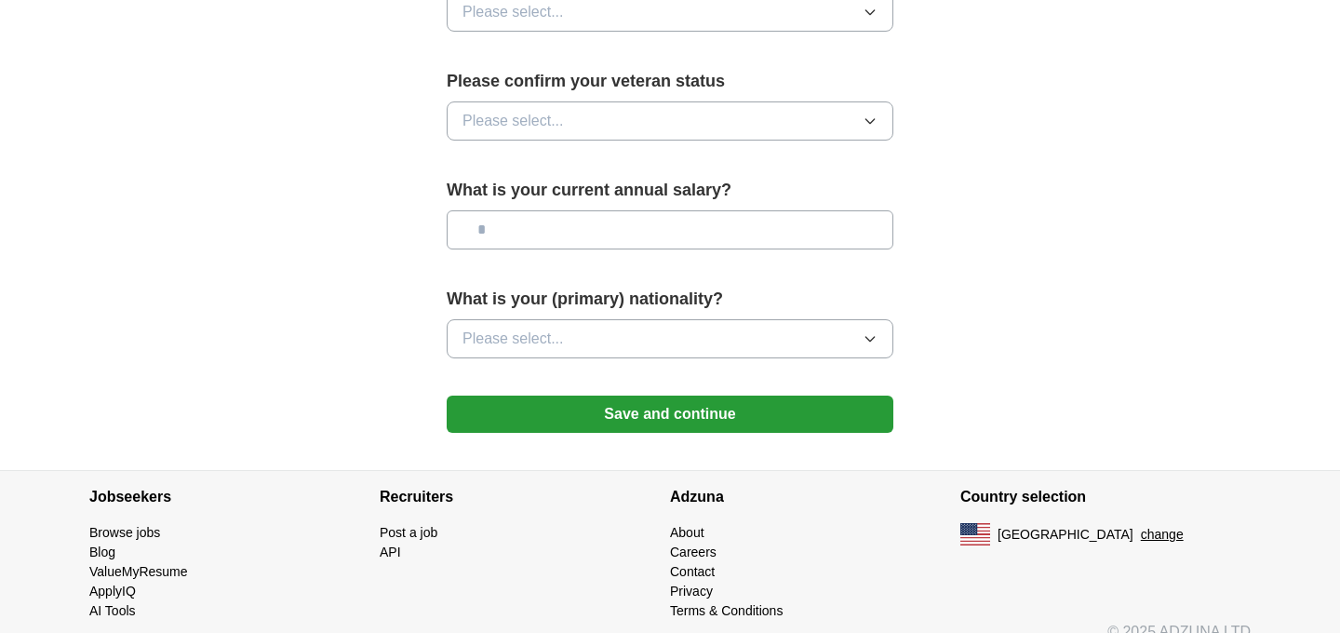
click at [804, 395] on button "Save and continue" at bounding box center [670, 413] width 447 height 37
